Goal: Answer question/provide support

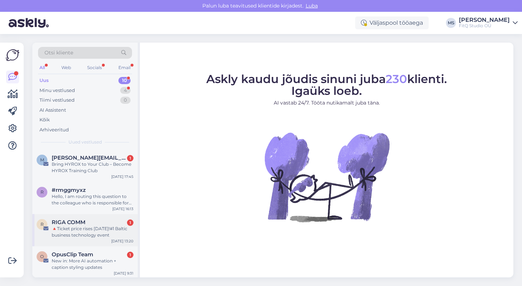
click at [100, 223] on div "RIGA COMM 1" at bounding box center [93, 222] width 82 height 6
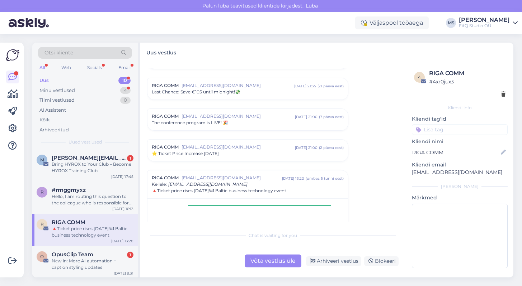
scroll to position [257, 0]
click at [330, 262] on div "Arhiveeri vestlus" at bounding box center [333, 262] width 55 height 10
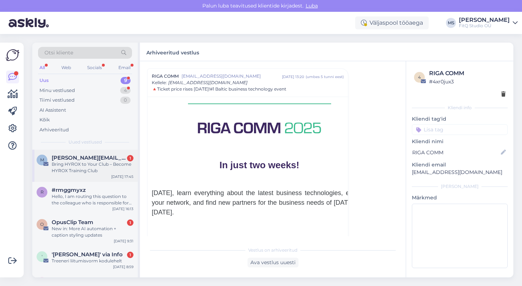
click at [82, 168] on div "Bring HYROX to Your Club – Become HYROX Training Club" at bounding box center [93, 167] width 82 height 13
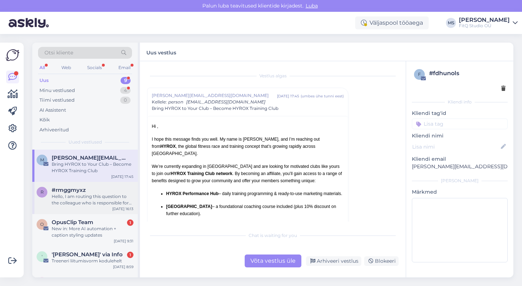
click at [77, 199] on div "Hello, I am routing this question to the colleague who is responsible for this …" at bounding box center [93, 200] width 82 height 13
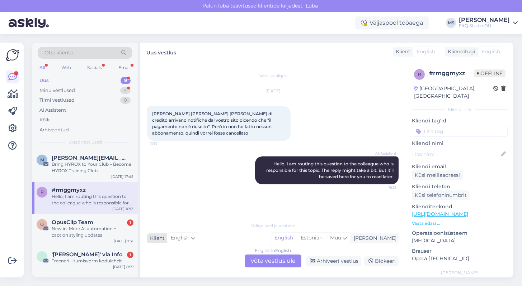
click at [184, 239] on span "English" at bounding box center [180, 238] width 19 height 8
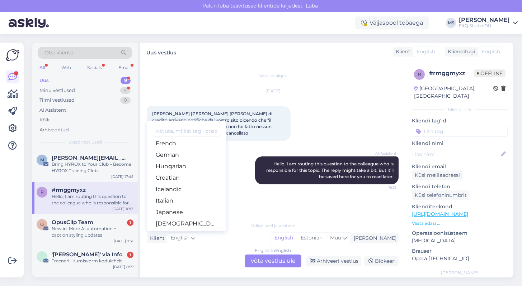
scroll to position [124, 0]
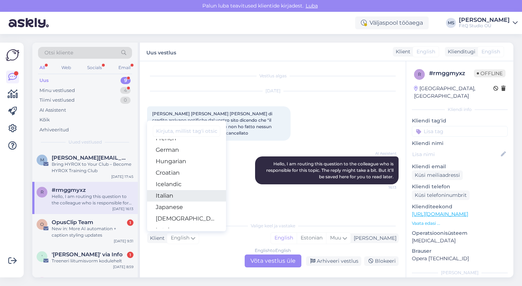
click at [179, 194] on link "Italian" at bounding box center [186, 195] width 79 height 11
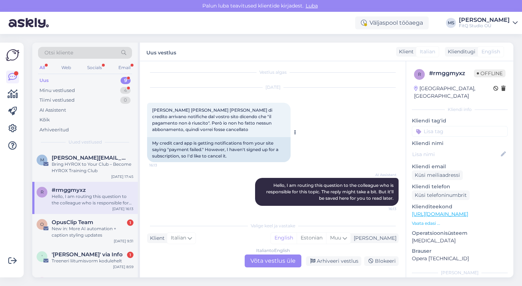
scroll to position [5, 0]
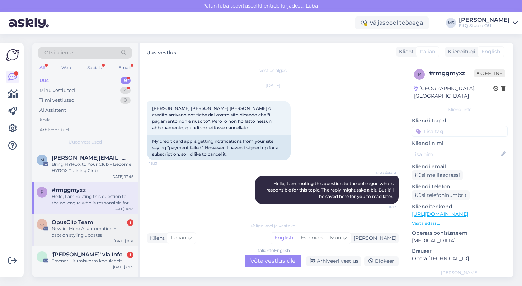
click at [85, 224] on span "OpusClip Team" at bounding box center [73, 222] width 42 height 6
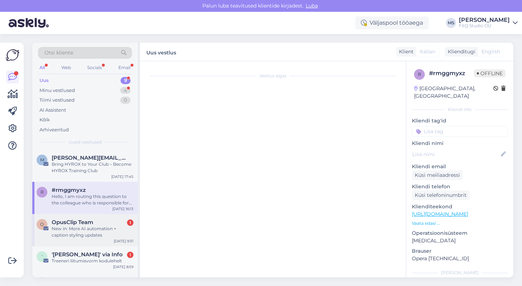
scroll to position [0, 0]
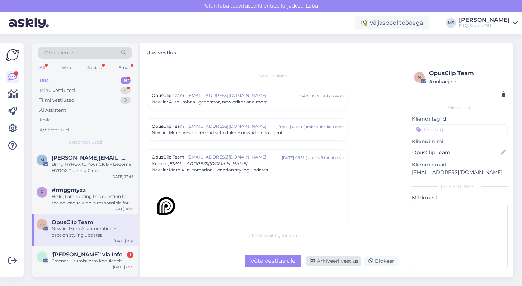
click at [343, 260] on div "Arhiveeri vestlus" at bounding box center [333, 262] width 55 height 10
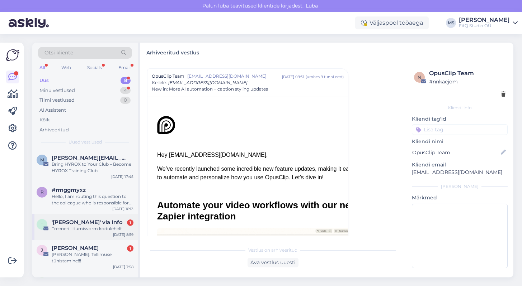
click at [85, 233] on div "' '[PERSON_NAME]' via Info 1 Treeneri liitumisvorm kodulehelt [DATE] 8:59" at bounding box center [84, 227] width 105 height 26
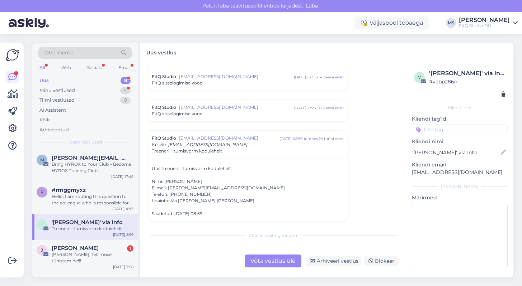
scroll to position [362, 0]
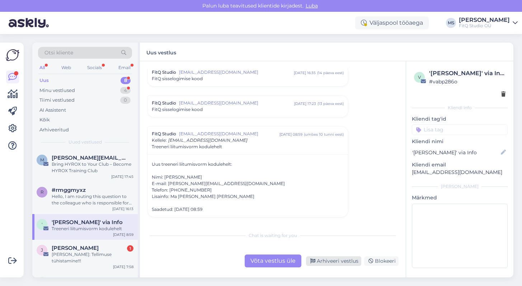
click at [330, 257] on div "Arhiveeri vestlus" at bounding box center [333, 262] width 55 height 10
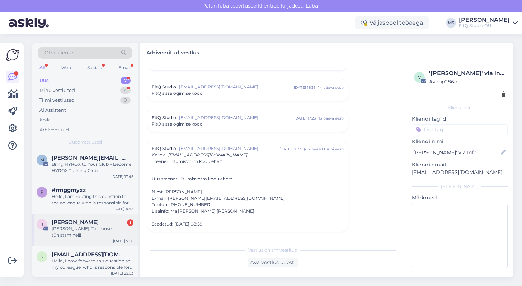
click at [79, 221] on span "[PERSON_NAME]" at bounding box center [75, 222] width 47 height 6
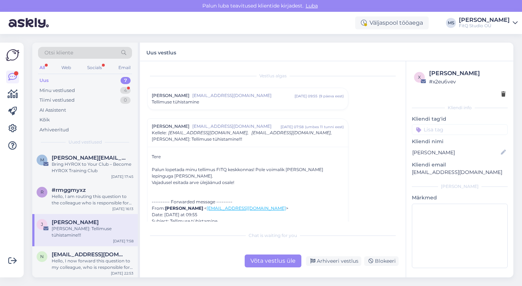
click at [268, 261] on div "Võta vestlus üle" at bounding box center [272, 261] width 57 height 13
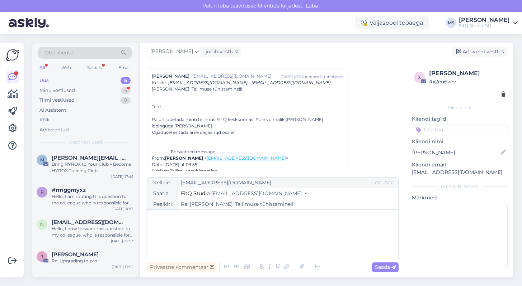
click at [212, 224] on div "﻿" at bounding box center [272, 235] width 243 height 43
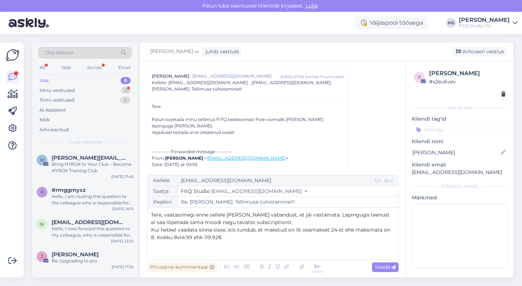
click at [317, 268] on icon at bounding box center [317, 267] width 11 height 10
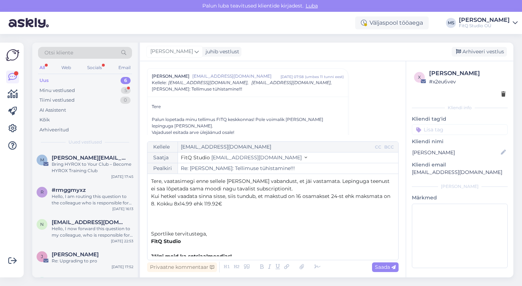
click at [285, 189] on p "Tere, vaatasimegi enne sellele [PERSON_NAME] vabandust, et jäi vastamata. Lepin…" at bounding box center [272, 185] width 243 height 15
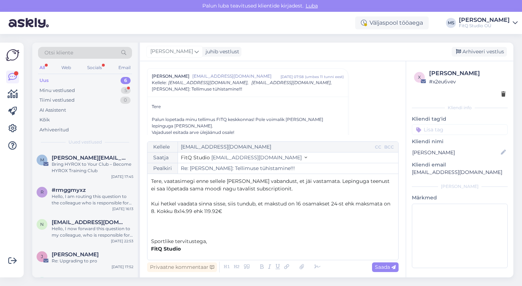
scroll to position [1, 0]
click at [315, 181] on span "Tere, vaatasimegi enne sellele [PERSON_NAME] vabandust, et jäi vastamata. Lepin…" at bounding box center [271, 184] width 240 height 14
click at [275, 189] on span "Tere, vaatasimegi enne sellele [PERSON_NAME] vabandust, et jäi vastamata. Lepin…" at bounding box center [271, 184] width 240 height 14
click at [379, 266] on span "Saada" at bounding box center [385, 267] width 21 height 6
type input "Re: [PERSON_NAME]: Tellimuse tühistamine!!!"
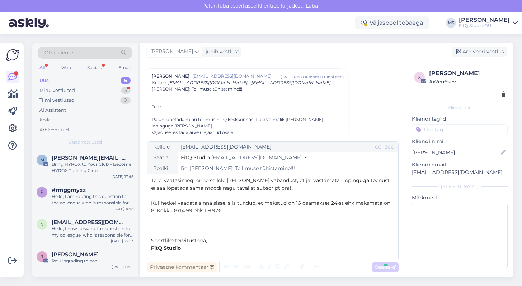
scroll to position [183, 0]
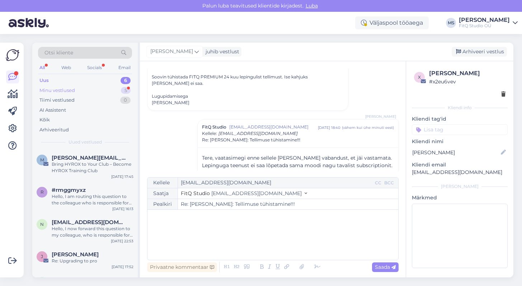
click at [57, 92] on div "Minu vestlused" at bounding box center [56, 90] width 35 height 7
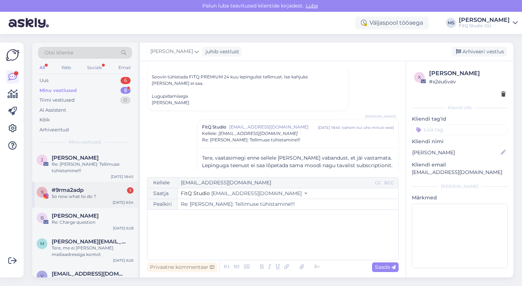
click at [87, 194] on div "So now what to do ?" at bounding box center [93, 197] width 82 height 6
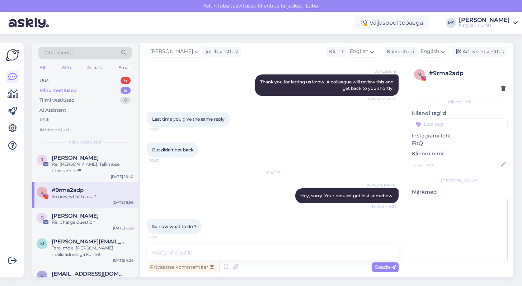
scroll to position [204, 0]
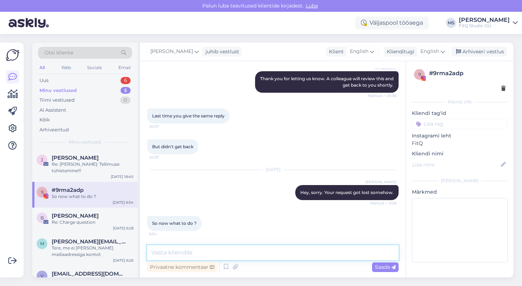
click at [202, 252] on textarea at bounding box center [272, 253] width 251 height 15
type textarea "where did you send and what did you send?"
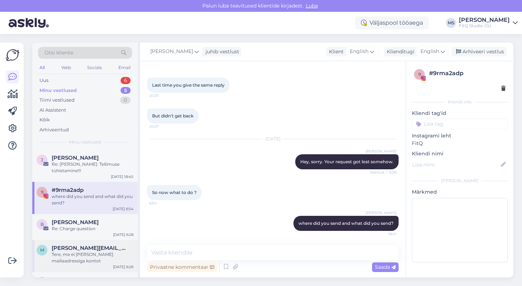
click at [88, 245] on span "[PERSON_NAME][EMAIL_ADDRESS][DOMAIN_NAME]" at bounding box center [89, 248] width 75 height 6
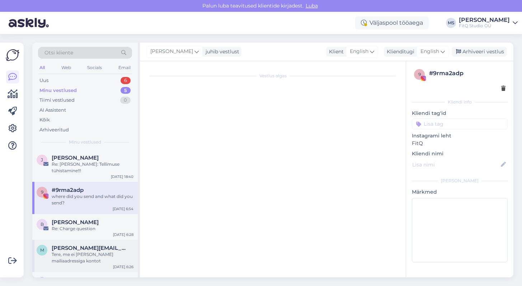
scroll to position [134, 0]
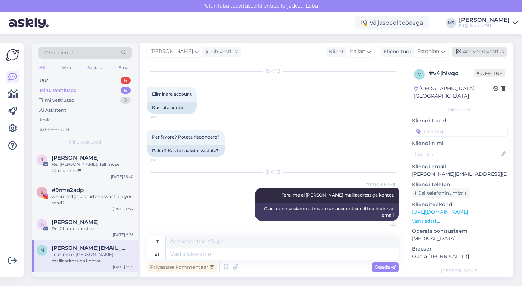
click at [476, 49] on div "Arhiveeri vestlus" at bounding box center [478, 52] width 55 height 10
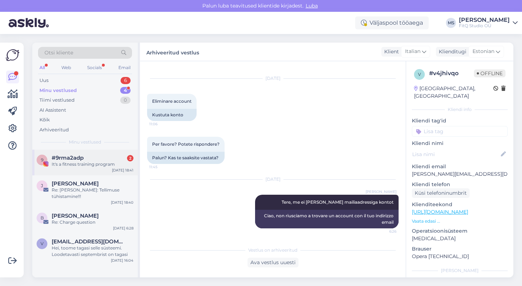
click at [90, 160] on div "#9rma2adp 2" at bounding box center [93, 158] width 82 height 6
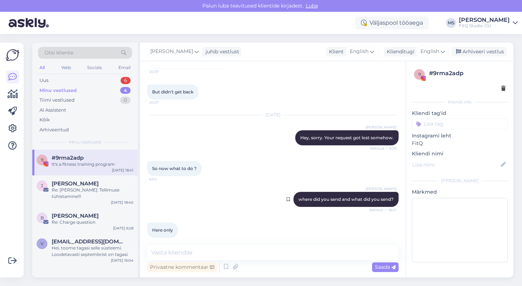
scroll to position [297, 0]
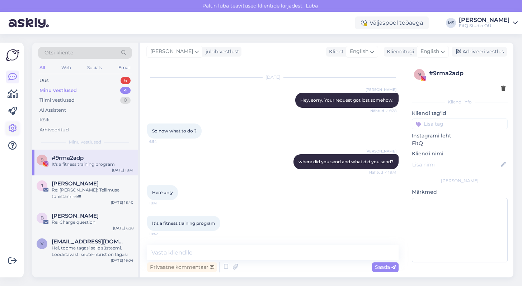
click at [13, 127] on icon at bounding box center [12, 128] width 9 height 9
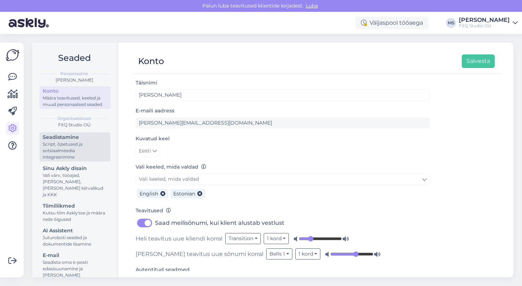
click at [63, 144] on div "Script, õpetused ja sotsiaalmeedia integreerimine" at bounding box center [75, 150] width 65 height 19
